Goal: Information Seeking & Learning: Learn about a topic

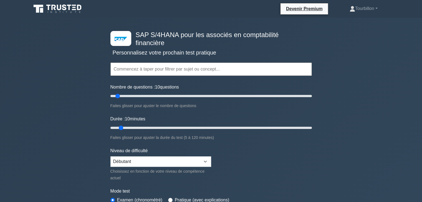
click at [188, 67] on input "text" at bounding box center [210, 69] width 201 height 13
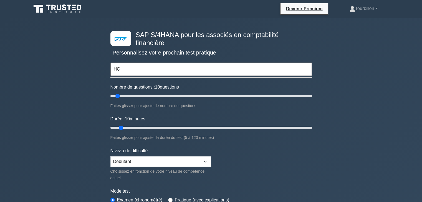
type input "H"
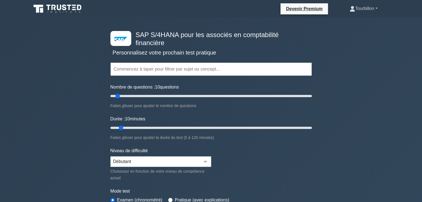
click at [362, 11] on link "Tourbillon" at bounding box center [363, 8] width 55 height 11
click at [53, 6] on icon at bounding box center [57, 9] width 53 height 11
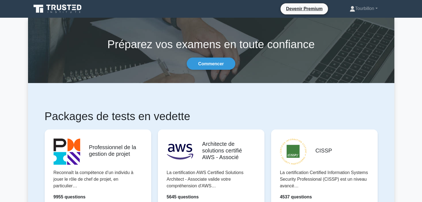
click at [205, 72] on section "Préparez vos examens en toute confiance Commencer" at bounding box center [211, 50] width 366 height 65
click at [206, 62] on font "Commencer" at bounding box center [211, 64] width 26 height 5
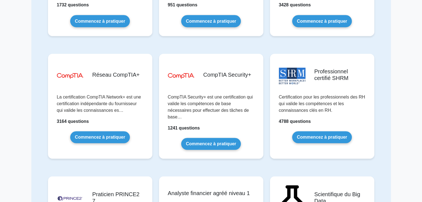
scroll to position [960, 0]
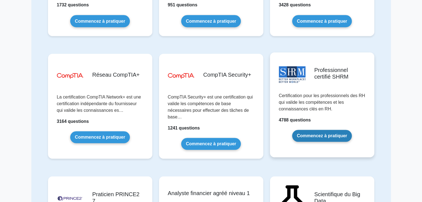
click at [308, 130] on link "Commencez à pratiquer" at bounding box center [322, 136] width 60 height 12
